Goal: Transaction & Acquisition: Purchase product/service

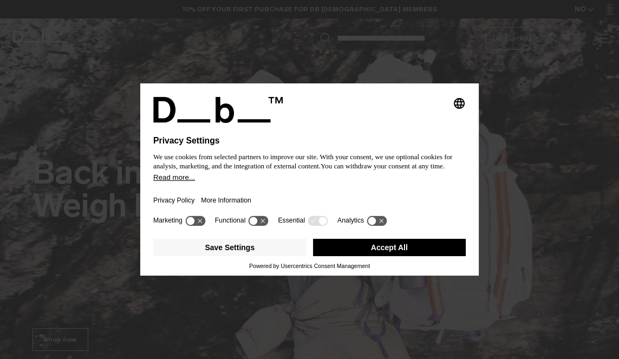
click at [430, 256] on button "Accept All" at bounding box center [389, 247] width 153 height 17
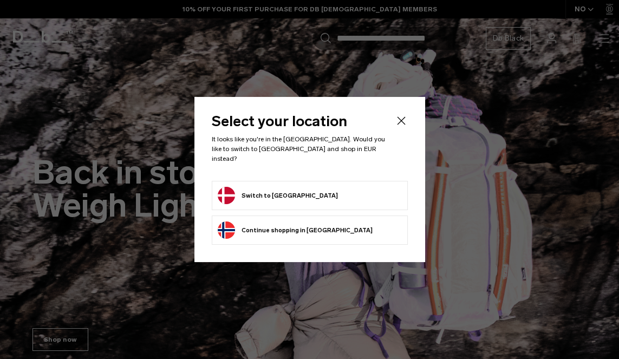
click at [395, 187] on form "Switch to Denmark" at bounding box center [310, 195] width 184 height 17
click at [380, 195] on form "Switch to Denmark" at bounding box center [310, 195] width 184 height 17
click at [239, 187] on button "Switch to Denmark" at bounding box center [278, 195] width 120 height 17
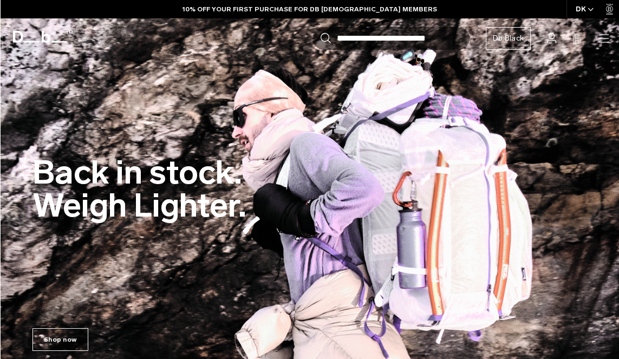
click at [0, 0] on icon "button" at bounding box center [0, 0] width 0 height 0
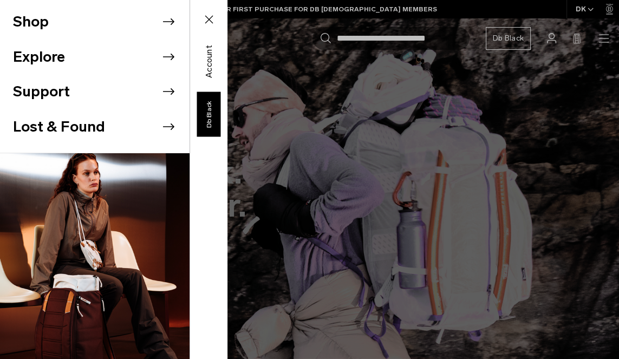
click at [45, 25] on li "Shop" at bounding box center [101, 21] width 177 height 35
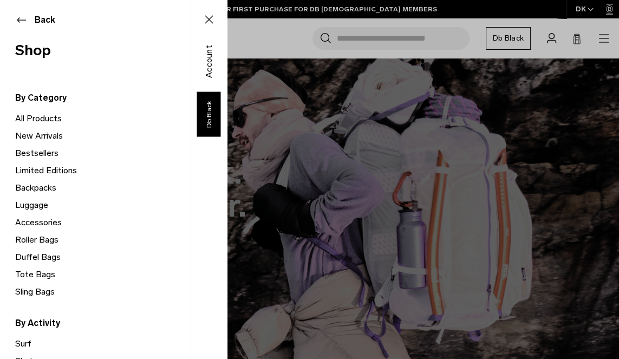
click at [28, 122] on link "All Products" at bounding box center [102, 118] width 174 height 17
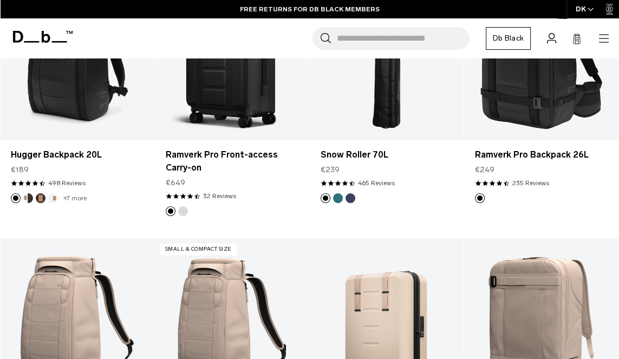
scroll to position [2630, 0]
click at [600, 36] on icon "button" at bounding box center [603, 38] width 13 height 13
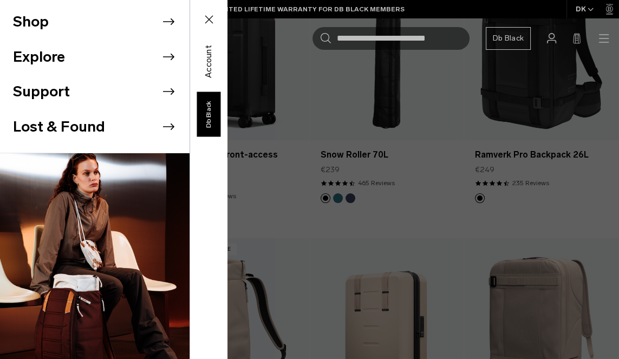
click at [227, 33] on div "Shop Explore Support Lost & Found" at bounding box center [113, 179] width 227 height 359
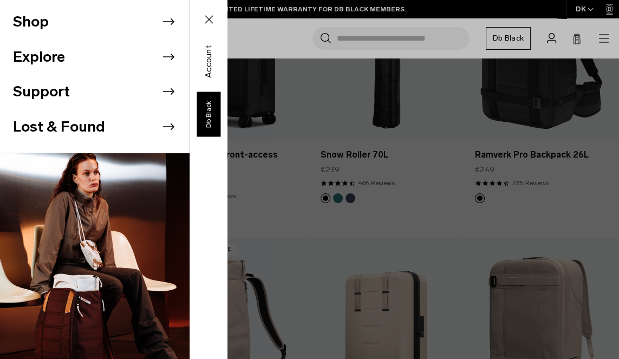
click at [227, 13] on div "Shop Explore Support Lost & Found" at bounding box center [113, 179] width 227 height 359
click at [227, 2] on div "Shop Explore Support Lost & Found" at bounding box center [113, 179] width 227 height 359
click at [200, 19] on button "Close" at bounding box center [208, 19] width 31 height 23
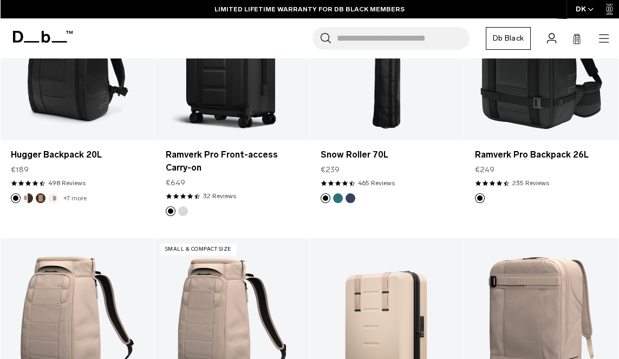
click at [582, 10] on div "DK" at bounding box center [585, 9] width 37 height 18
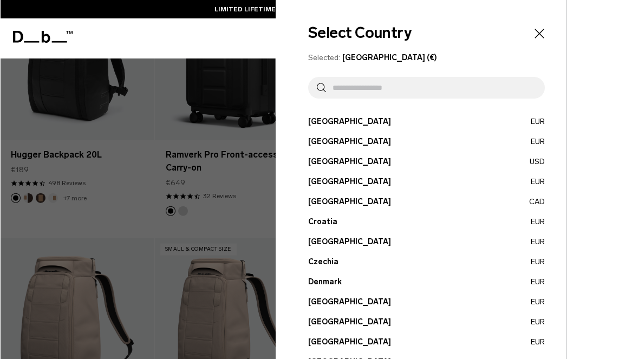
click at [61, 212] on div at bounding box center [309, 179] width 619 height 359
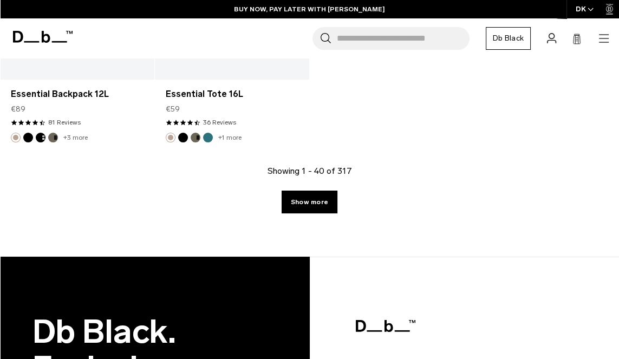
scroll to position [3224, 0]
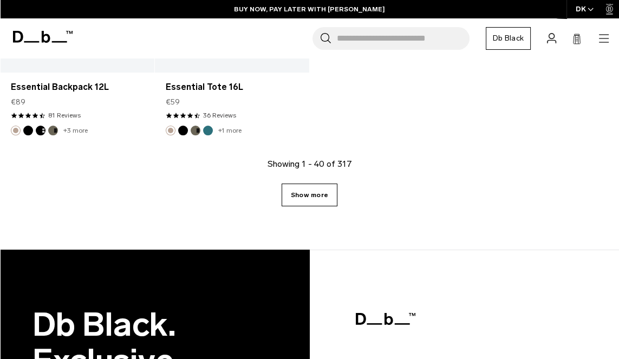
click at [315, 190] on link "Show more" at bounding box center [310, 195] width 56 height 23
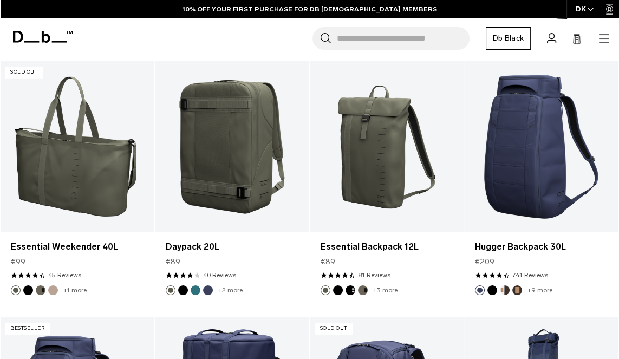
scroll to position [3603, 0]
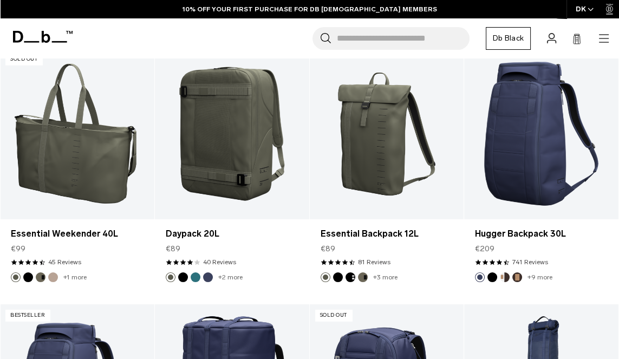
click at [606, 32] on icon "button" at bounding box center [603, 38] width 13 height 13
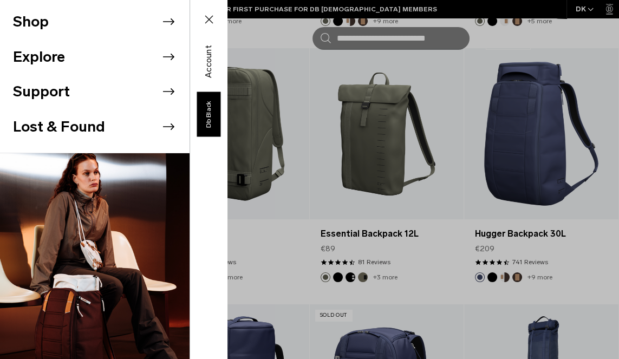
scroll to position [3604, 0]
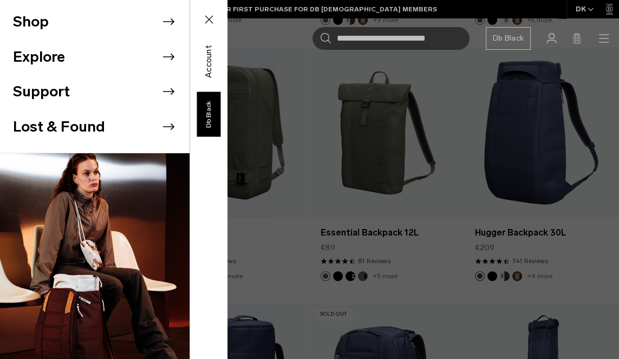
click at [25, 17] on li "Shop" at bounding box center [101, 21] width 177 height 35
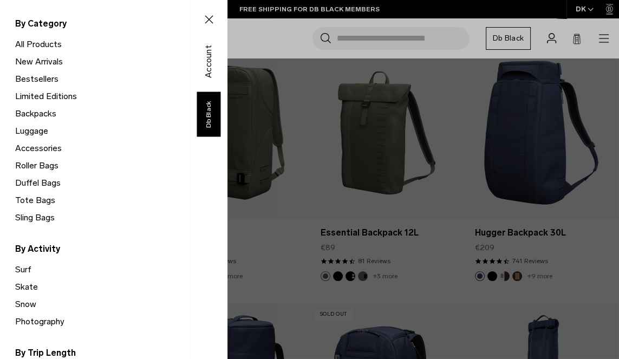
scroll to position [0, 0]
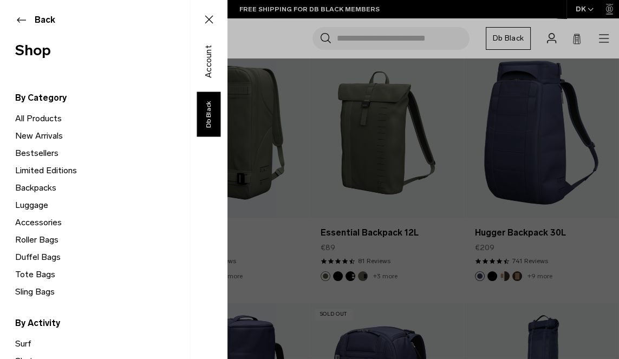
click at [24, 168] on link "Limited Editions" at bounding box center [102, 170] width 174 height 17
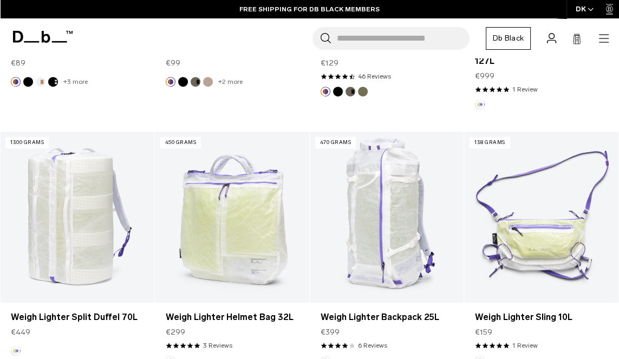
scroll to position [645, 0]
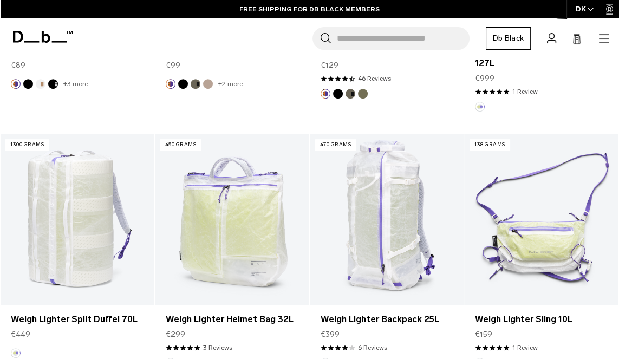
click at [605, 42] on icon "button" at bounding box center [604, 42] width 10 height 1
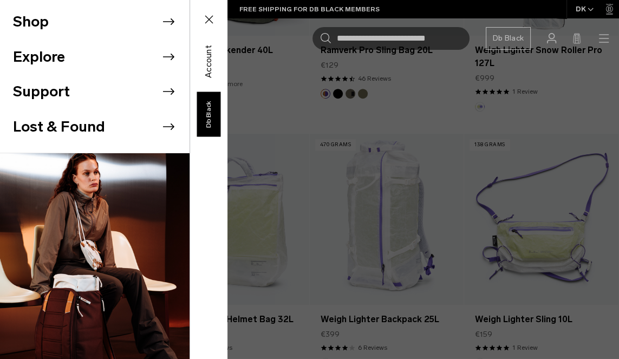
click at [29, 24] on li "Shop" at bounding box center [101, 21] width 177 height 35
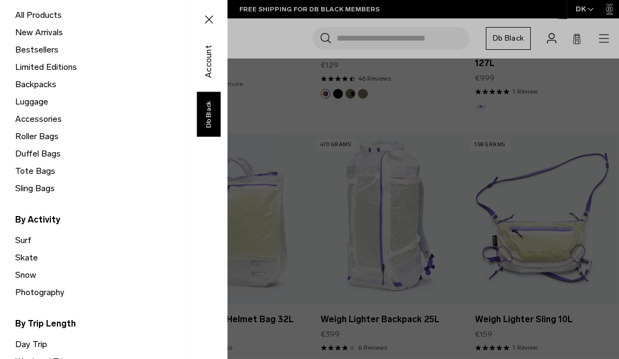
scroll to position [103, 0]
click at [19, 32] on link "New Arrivals" at bounding box center [102, 32] width 174 height 17
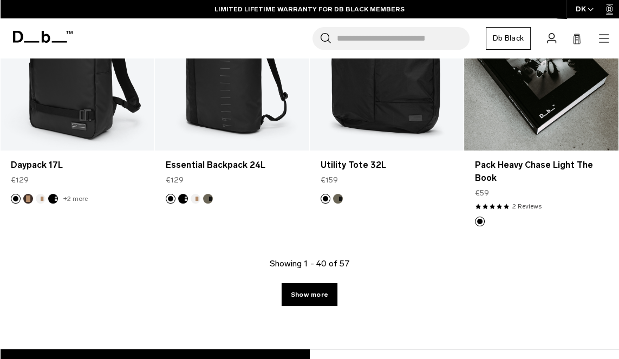
scroll to position [2703, 0]
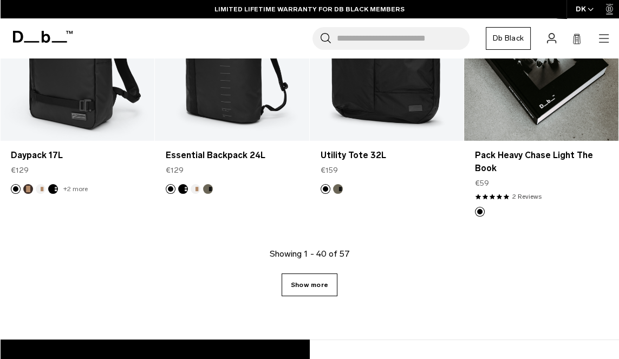
click at [313, 291] on link "Show more" at bounding box center [310, 285] width 56 height 23
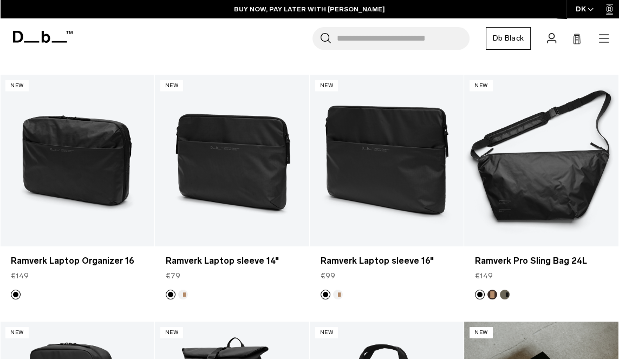
scroll to position [2351, 0]
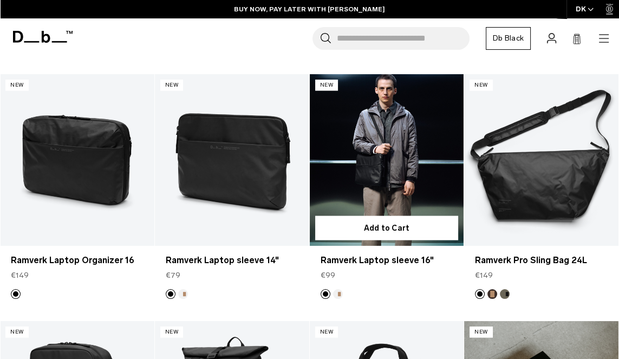
click at [411, 199] on link "Ramverk Laptop sleeve 16" at bounding box center [387, 159] width 154 height 171
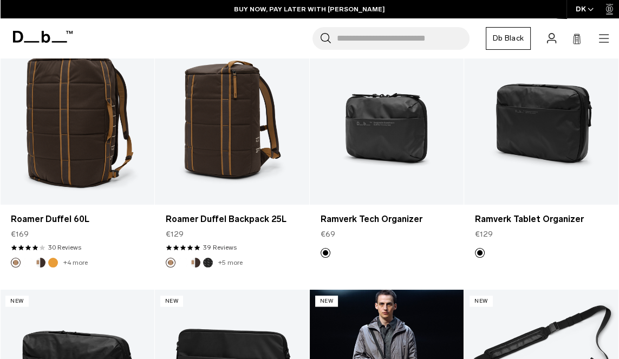
scroll to position [2134, 0]
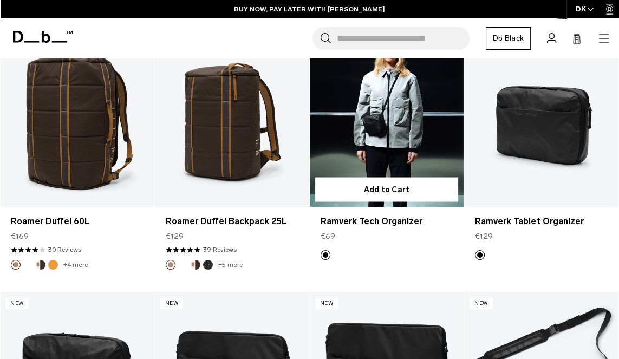
click at [430, 174] on link "Ramverk Tech Organizer" at bounding box center [387, 121] width 154 height 171
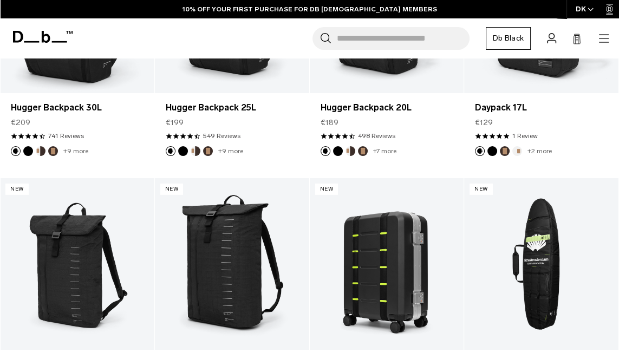
scroll to position [3522, 0]
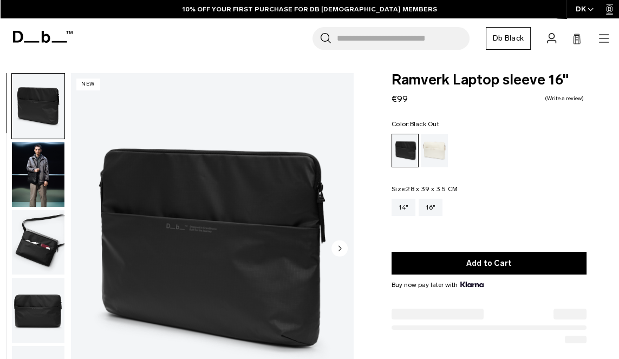
click at [34, 148] on img "button" at bounding box center [38, 174] width 53 height 65
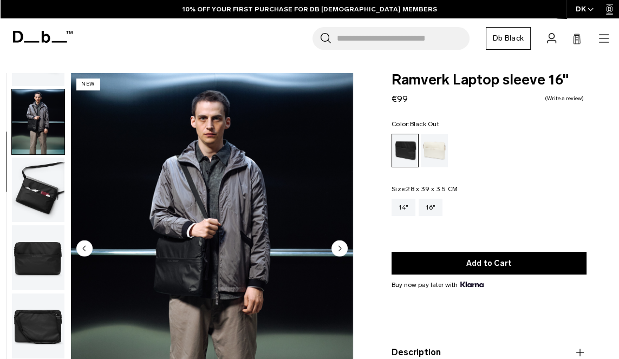
scroll to position [54, 0]
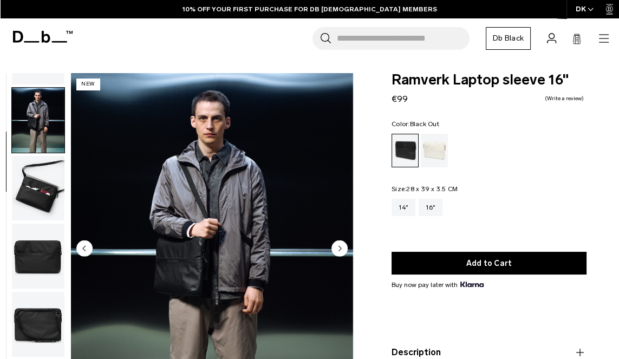
click at [31, 185] on img "button" at bounding box center [38, 188] width 53 height 65
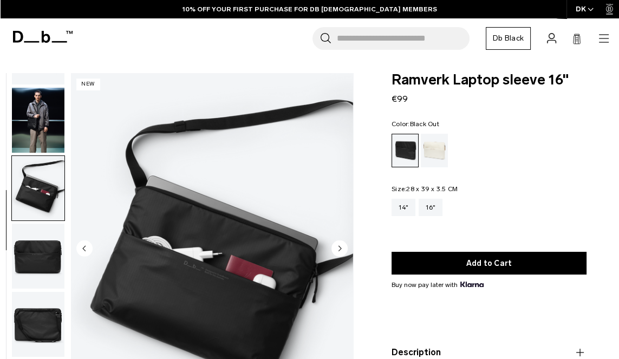
click at [40, 251] on img "button" at bounding box center [38, 256] width 53 height 65
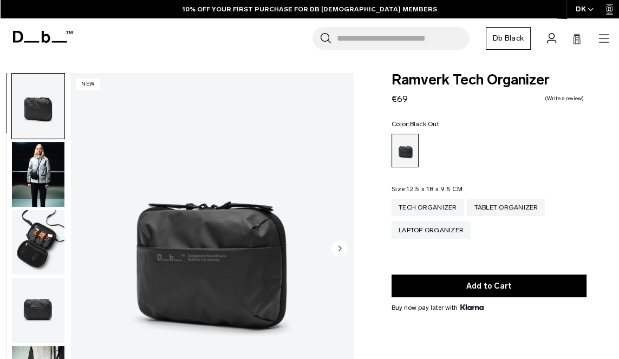
click at [32, 158] on img "button" at bounding box center [38, 174] width 53 height 65
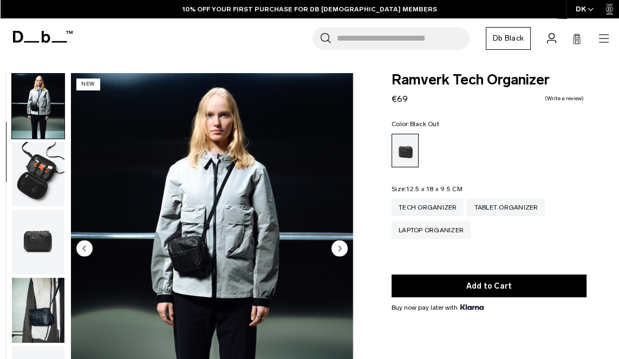
click at [47, 227] on img "button" at bounding box center [38, 242] width 53 height 65
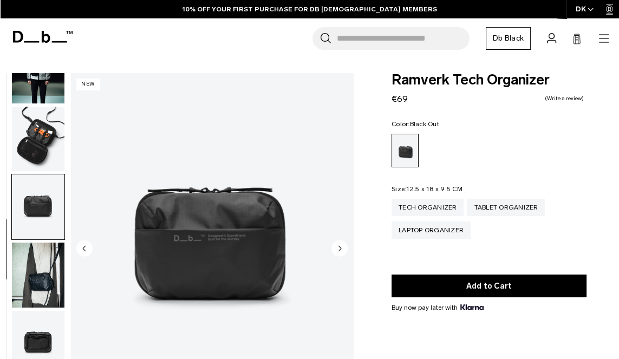
scroll to position [122, 0]
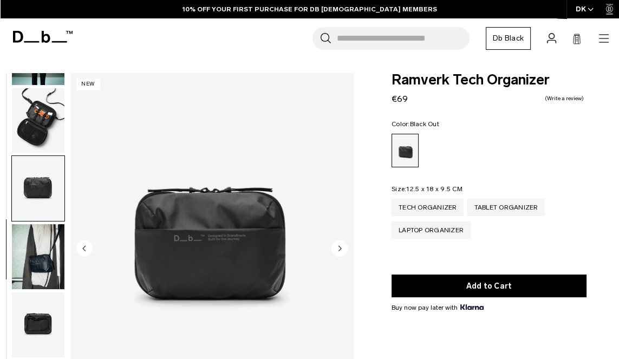
click at [37, 106] on img "button" at bounding box center [38, 120] width 53 height 65
